Goal: Navigation & Orientation: Understand site structure

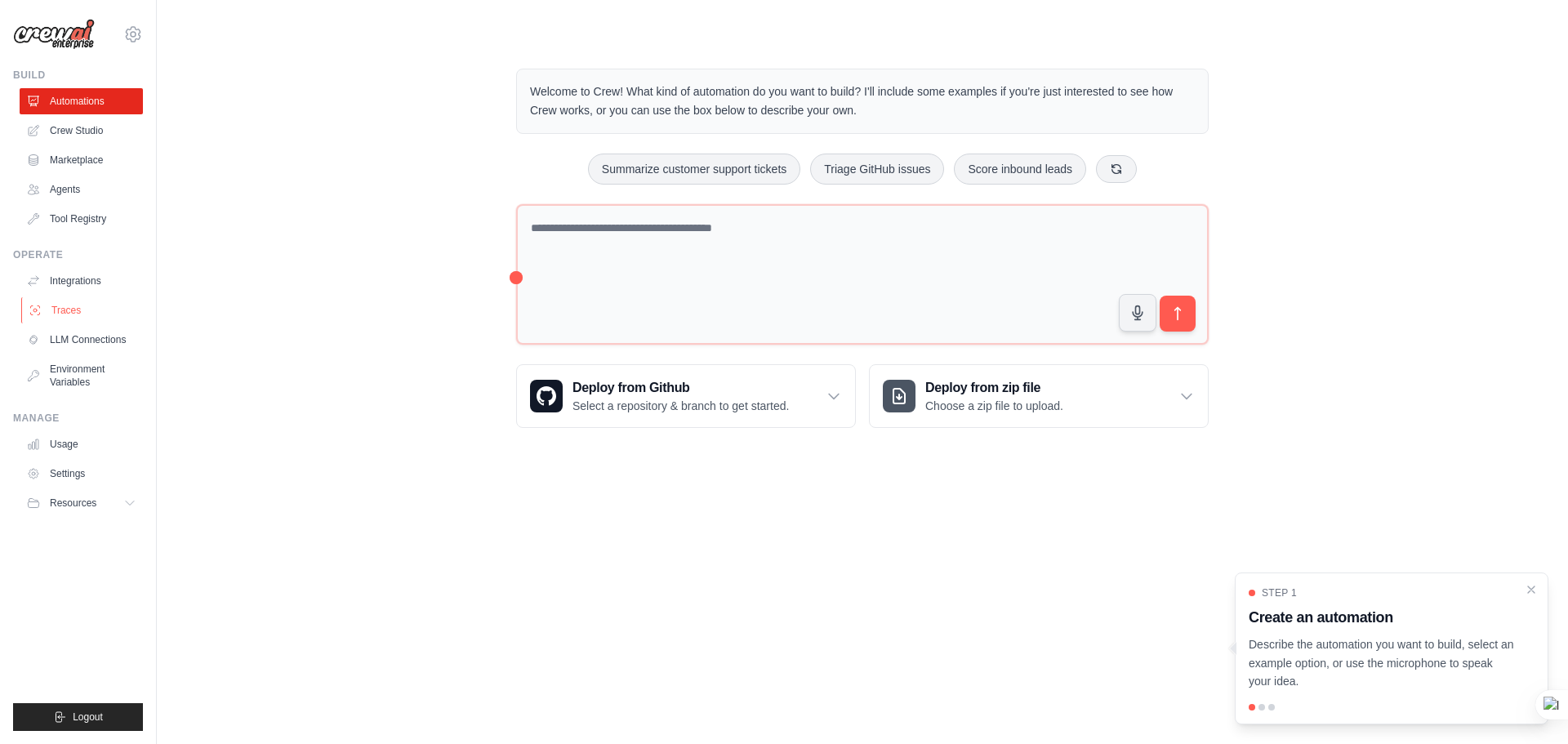
click at [91, 310] on link "Traces" at bounding box center [83, 310] width 123 height 26
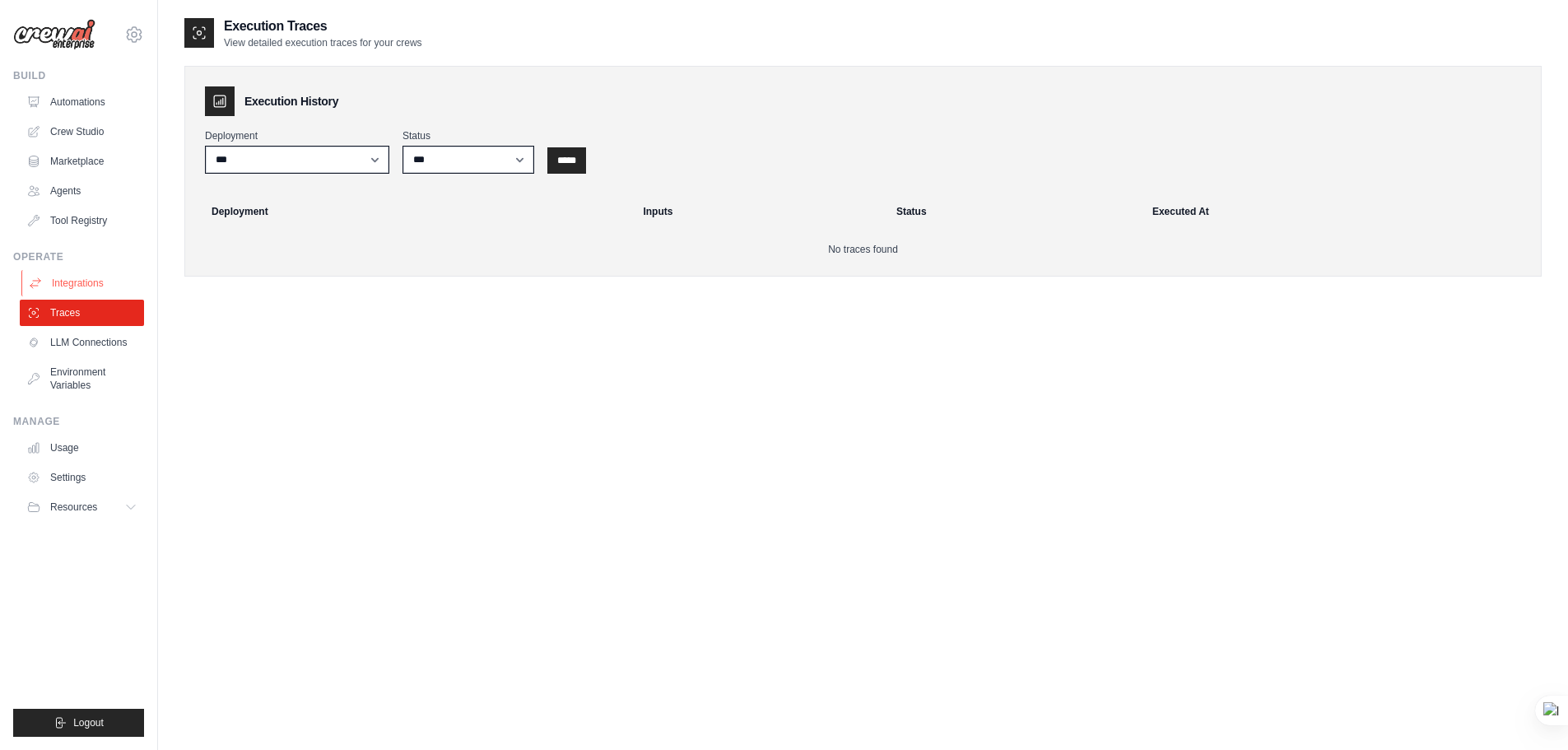
click at [105, 288] on link "Integrations" at bounding box center [84, 283] width 124 height 27
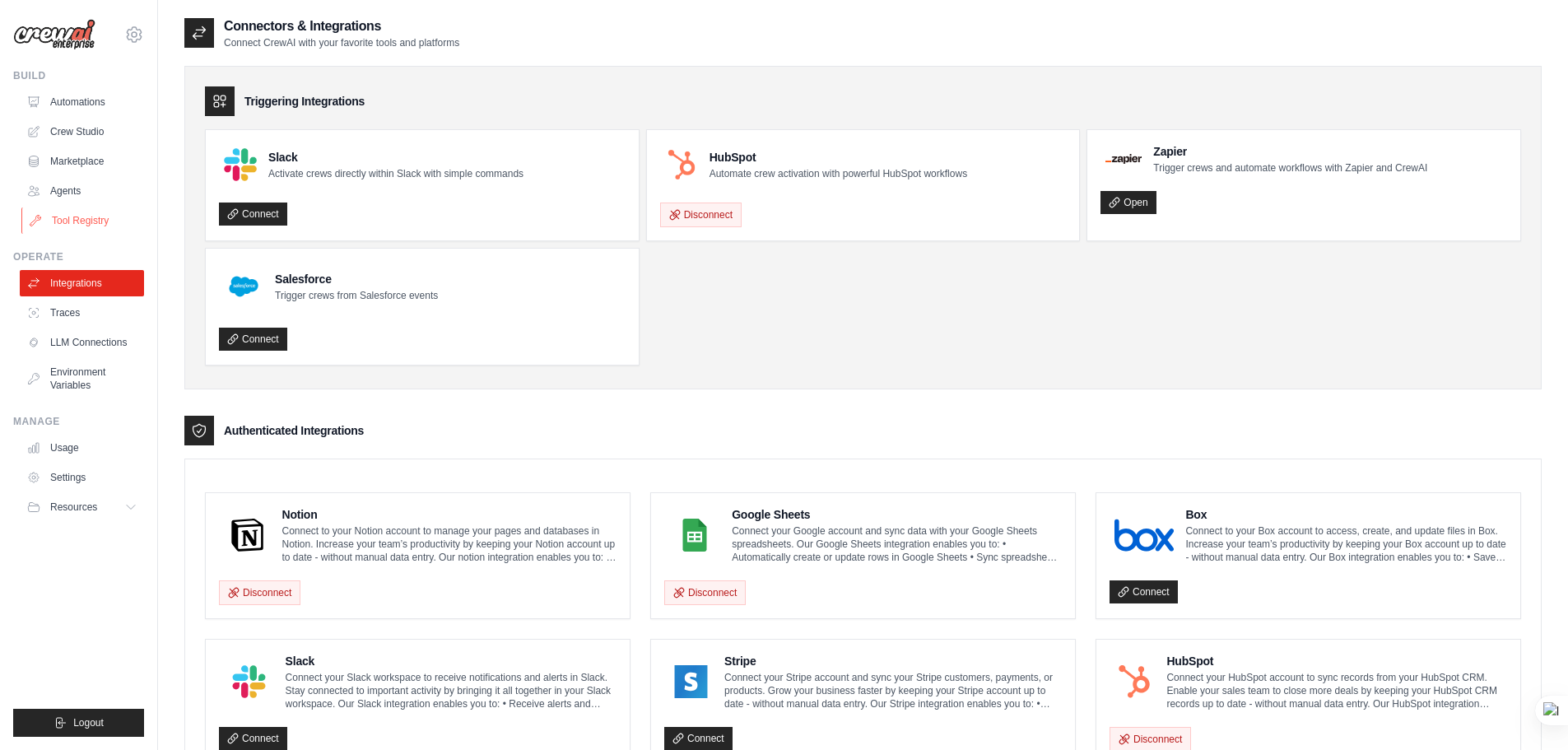
click at [106, 222] on link "Tool Registry" at bounding box center [84, 221] width 124 height 27
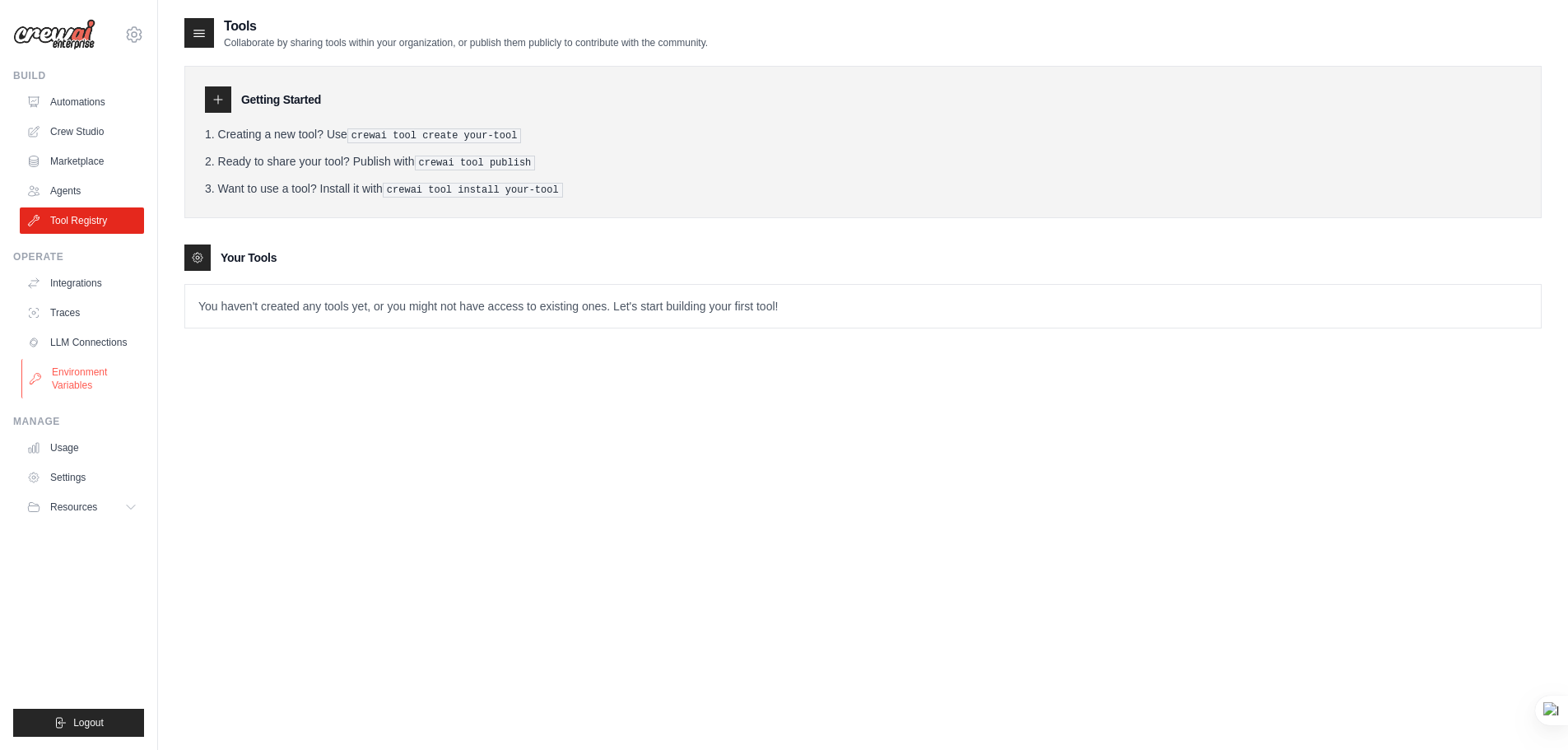
click at [96, 385] on link "Environment Variables" at bounding box center [84, 378] width 124 height 39
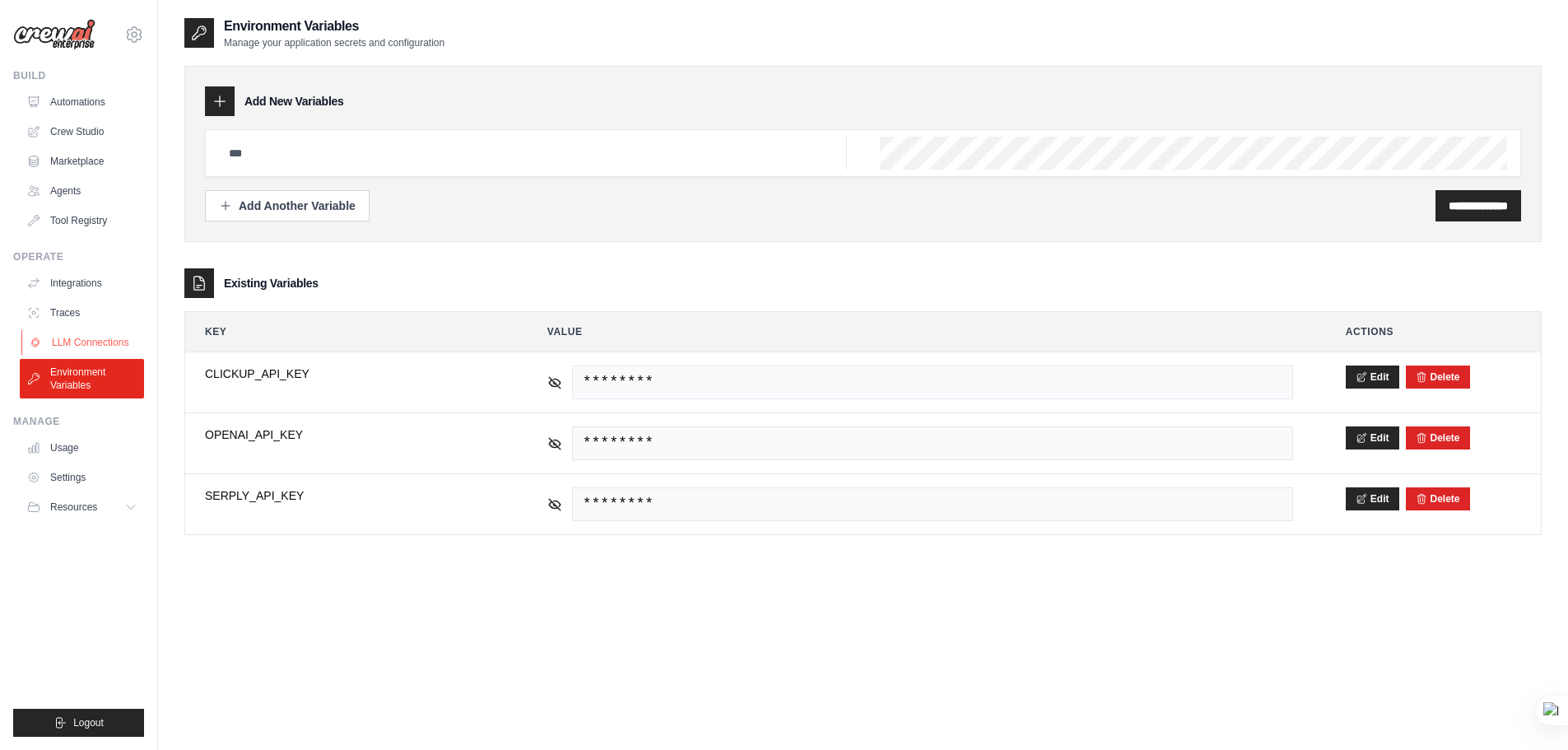
click at [105, 346] on link "LLM Connections" at bounding box center [84, 342] width 124 height 27
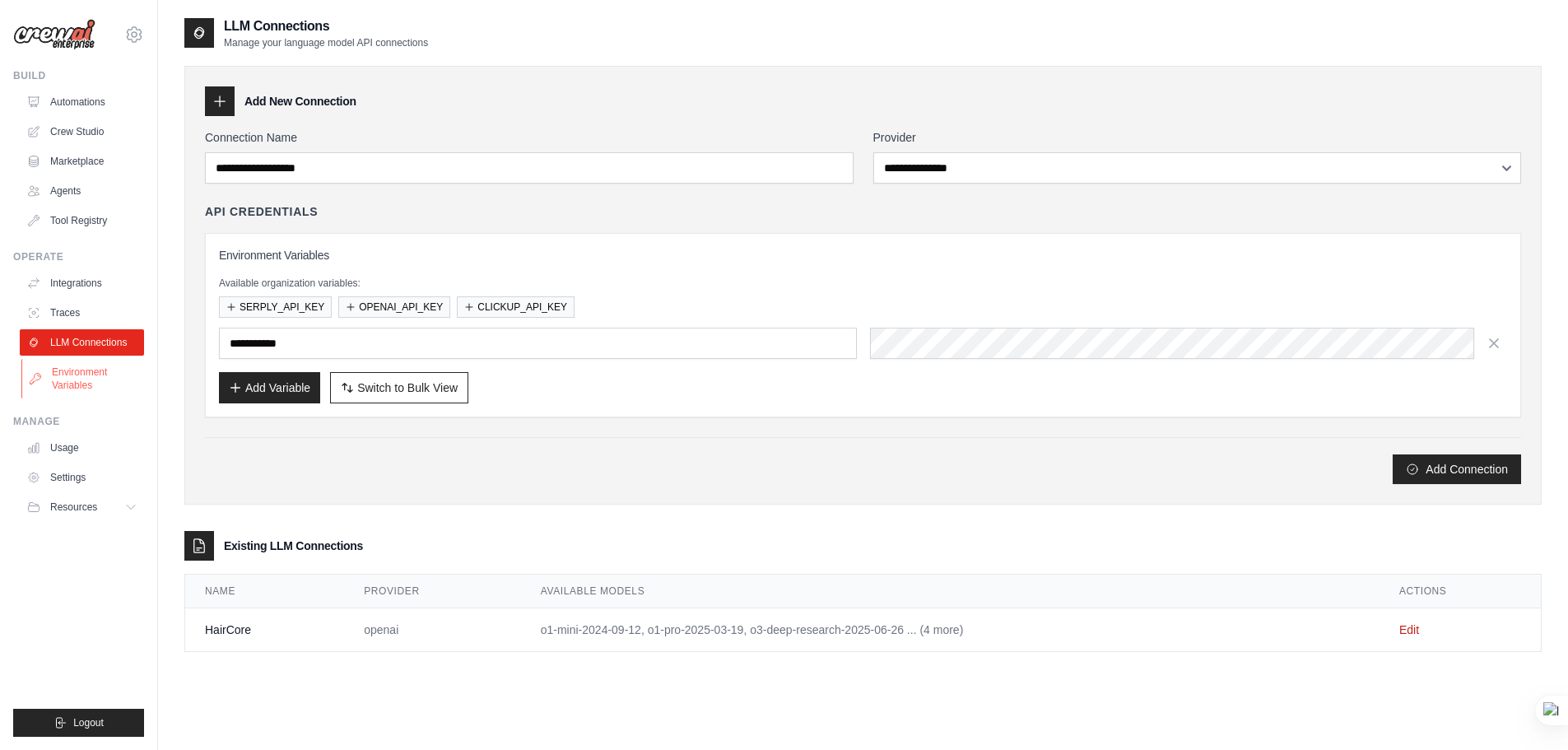
click at [98, 380] on link "Environment Variables" at bounding box center [84, 378] width 124 height 39
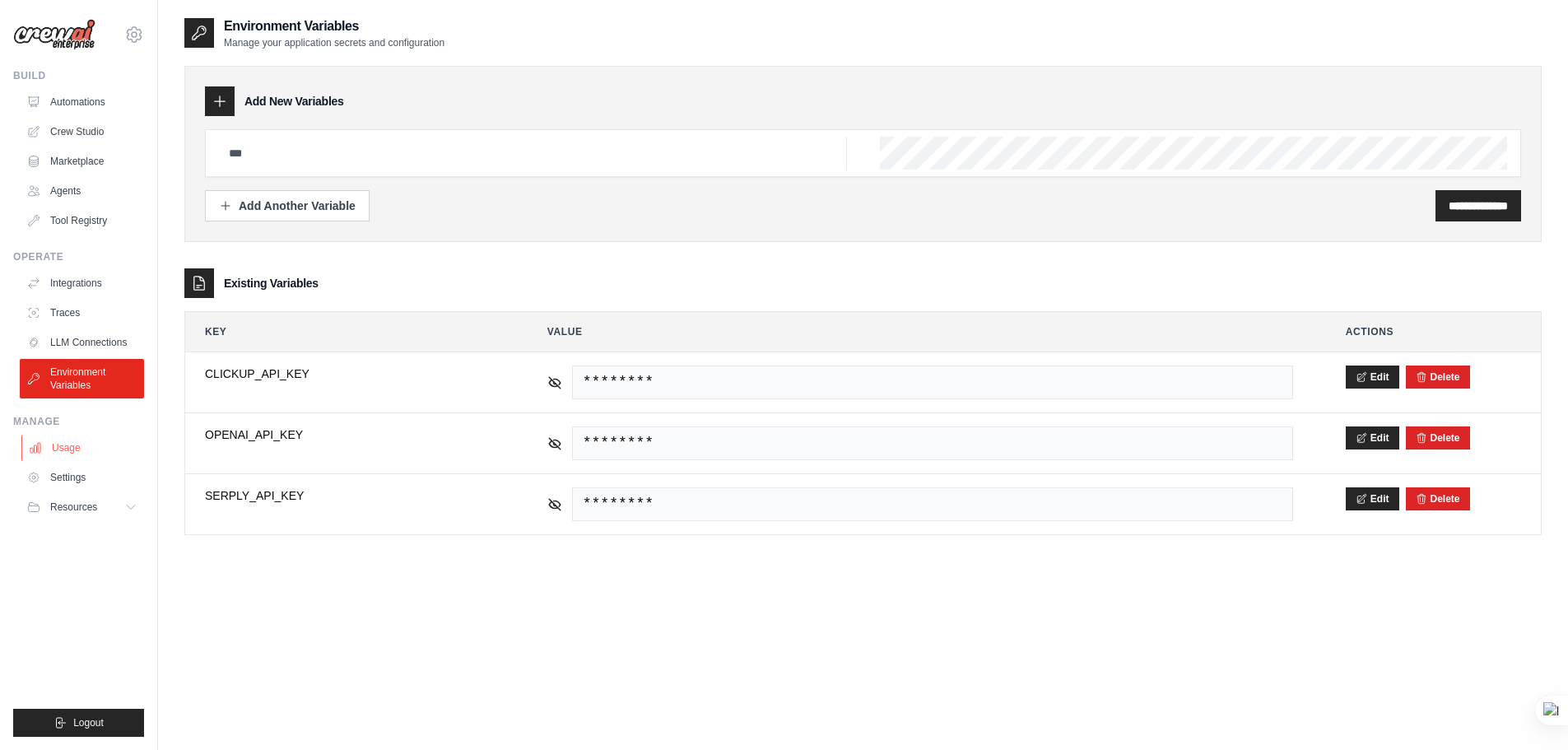
click at [106, 443] on link "Usage" at bounding box center [84, 447] width 124 height 27
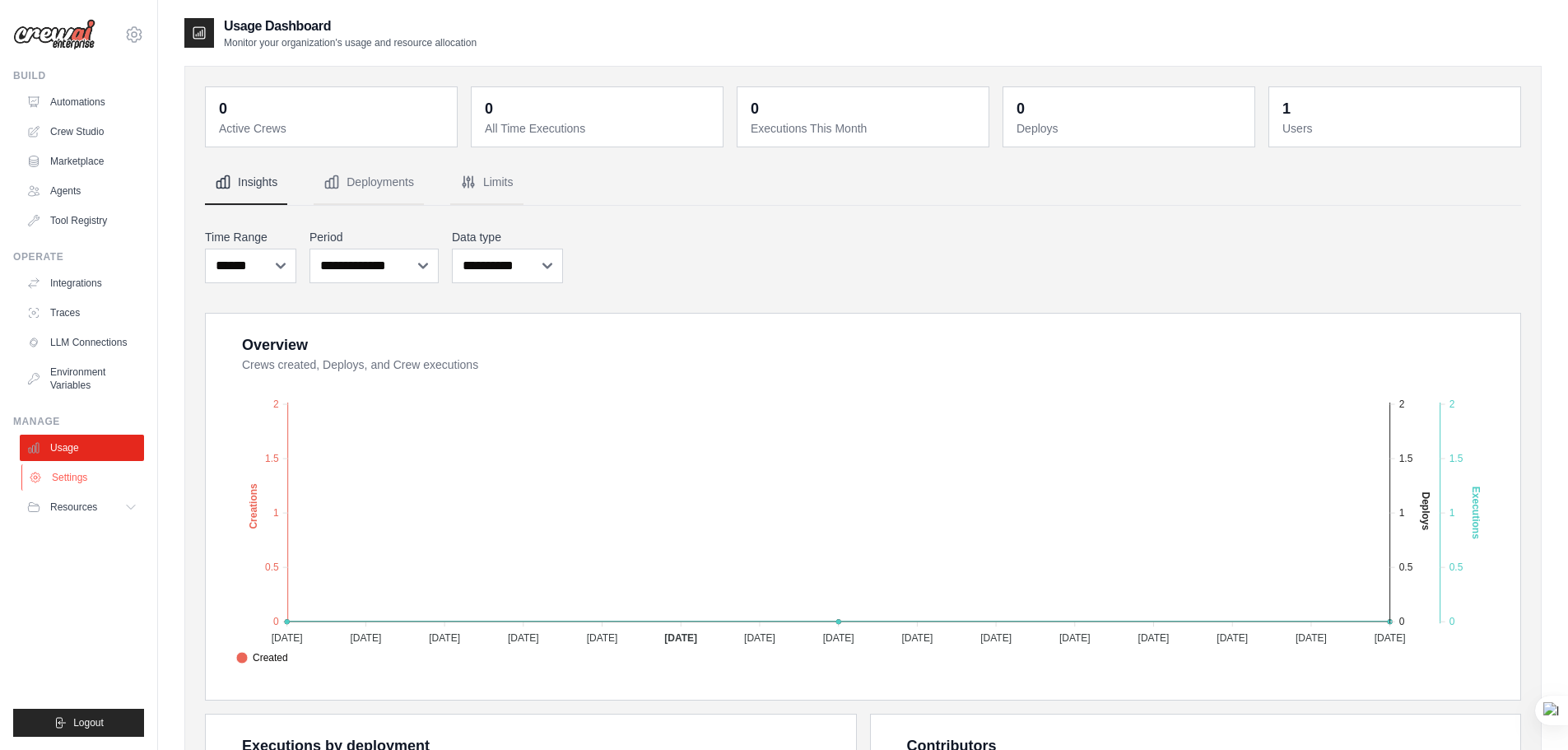
click at [92, 478] on link "Settings" at bounding box center [84, 477] width 124 height 27
